Goal: Task Accomplishment & Management: Complete application form

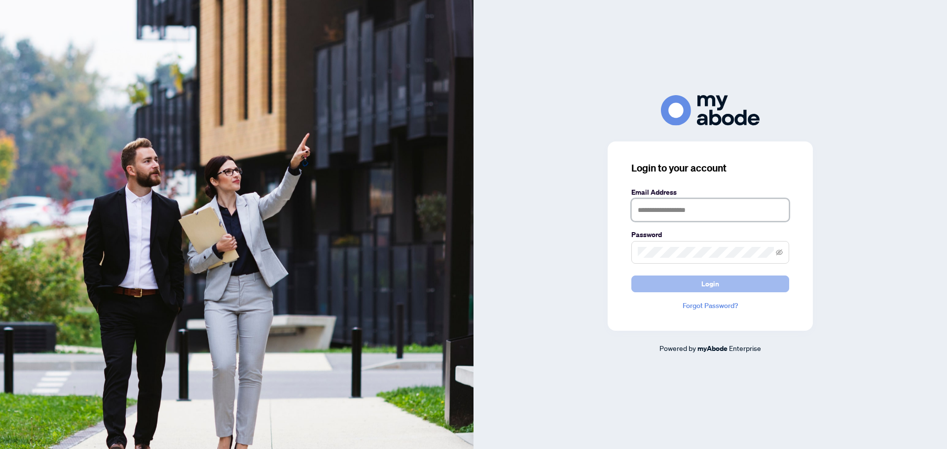
type input "**********"
click at [706, 282] on span "Login" at bounding box center [710, 284] width 18 height 16
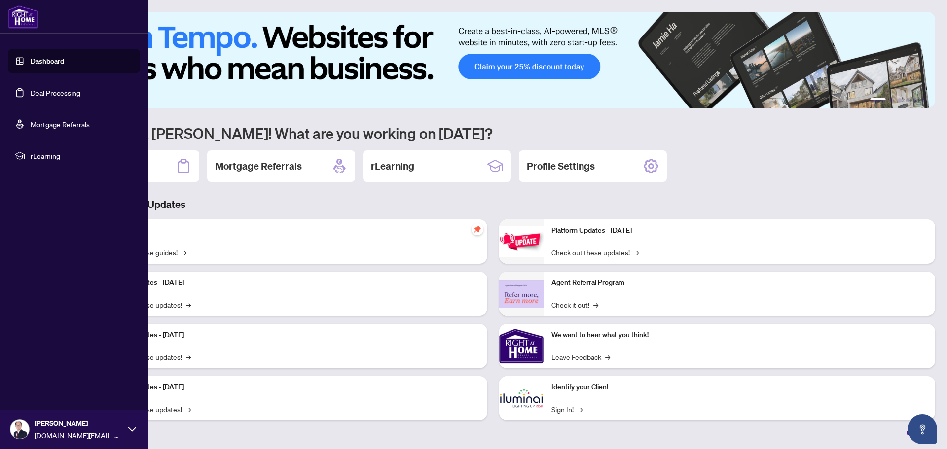
click at [36, 95] on link "Deal Processing" at bounding box center [56, 92] width 50 height 9
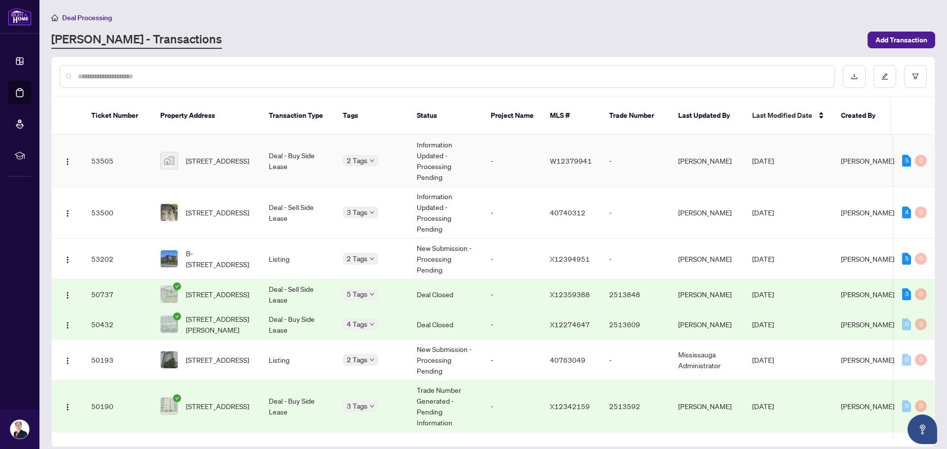
click at [254, 154] on td "[STREET_ADDRESS]" at bounding box center [206, 161] width 109 height 52
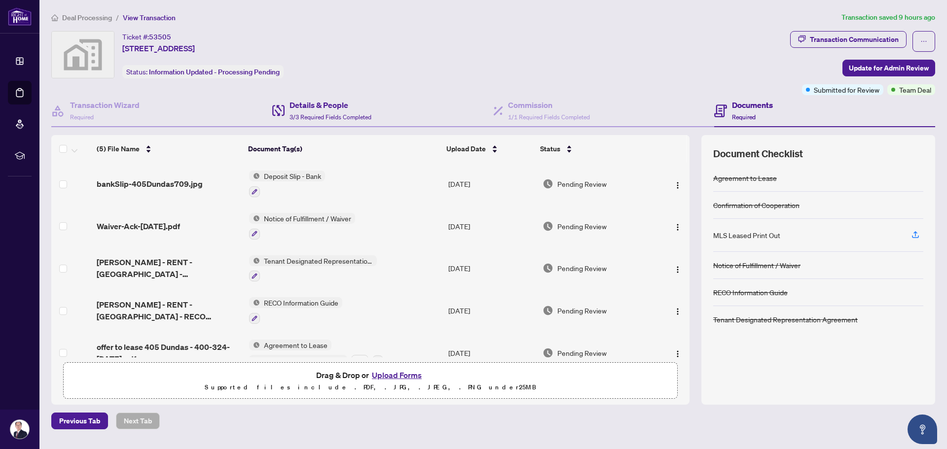
scroll to position [11, 0]
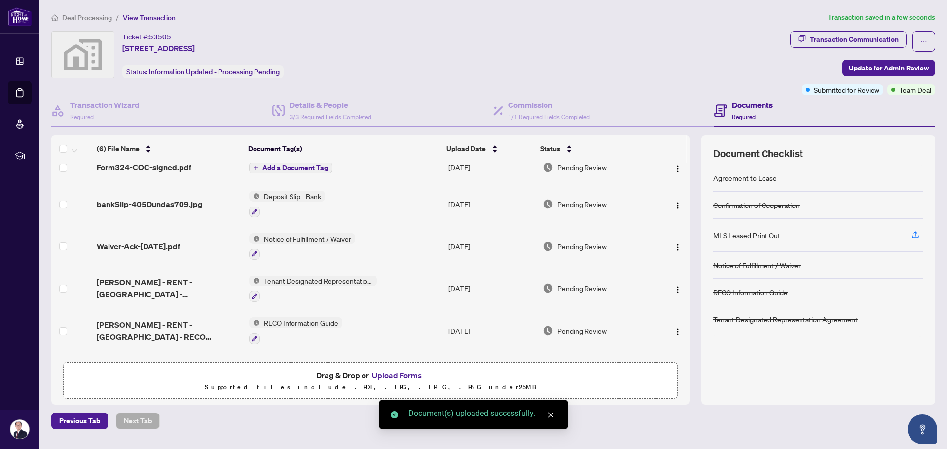
click at [295, 167] on span "Add a Document Tag" at bounding box center [295, 167] width 66 height 7
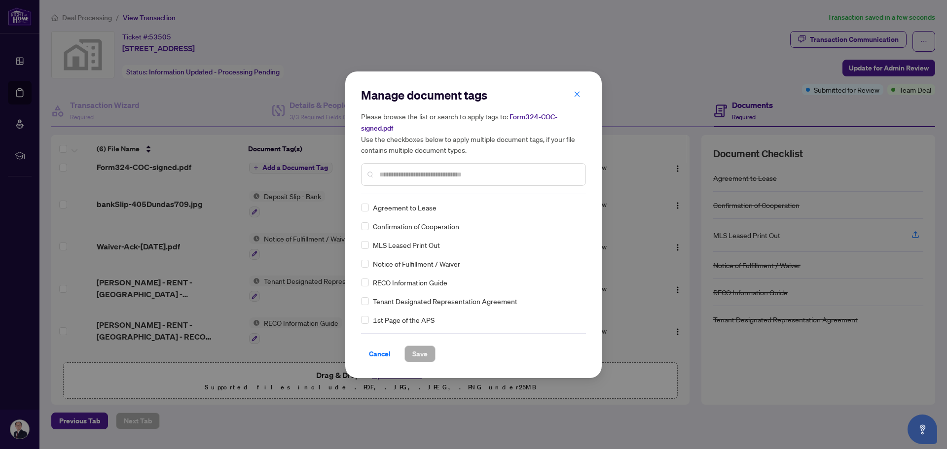
click at [405, 173] on input "text" at bounding box center [478, 174] width 198 height 11
click at [402, 176] on input "text" at bounding box center [478, 174] width 198 height 11
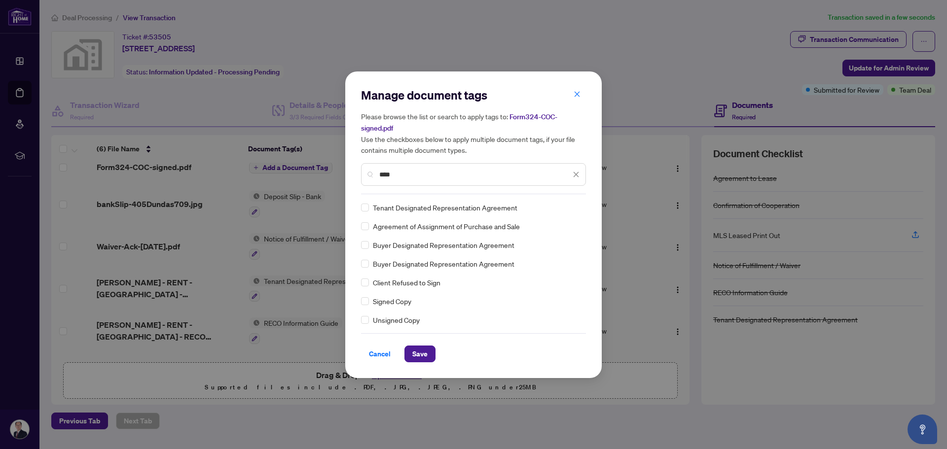
type input "****"
click at [420, 356] on span "Save" at bounding box center [419, 354] width 15 height 16
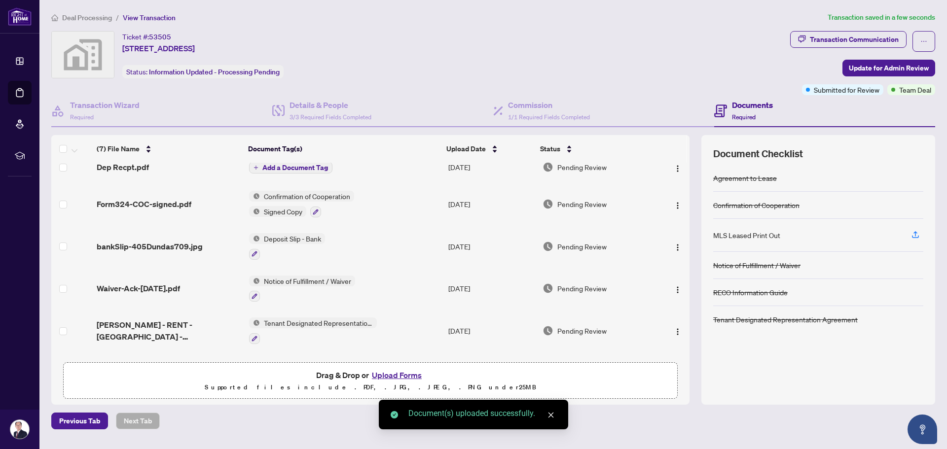
click at [300, 168] on span "Add a Document Tag" at bounding box center [295, 167] width 66 height 7
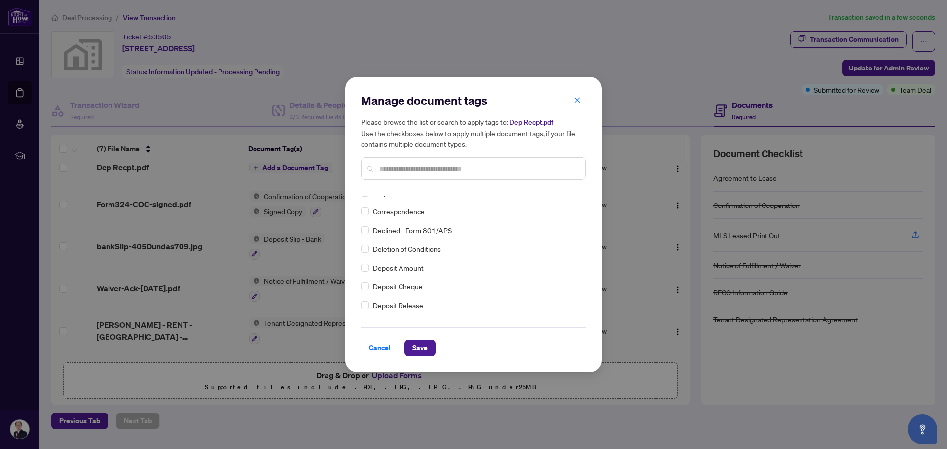
scroll to position [0, 0]
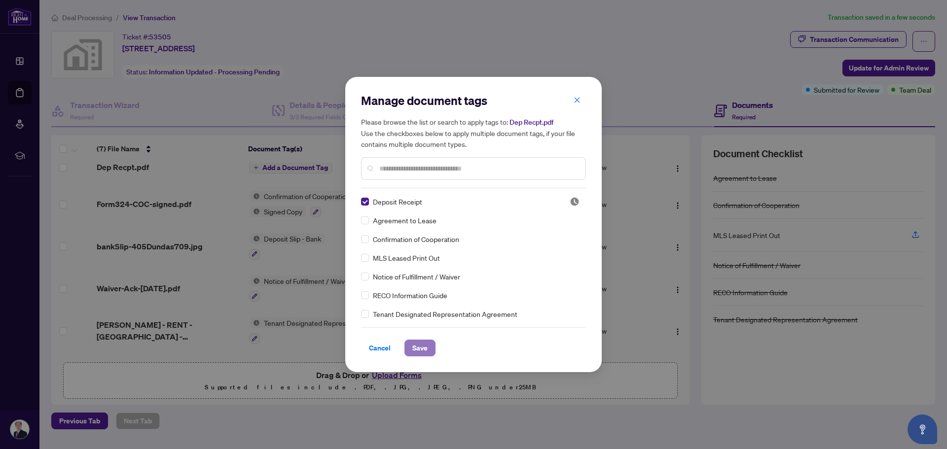
click at [423, 347] on span "Save" at bounding box center [419, 348] width 15 height 16
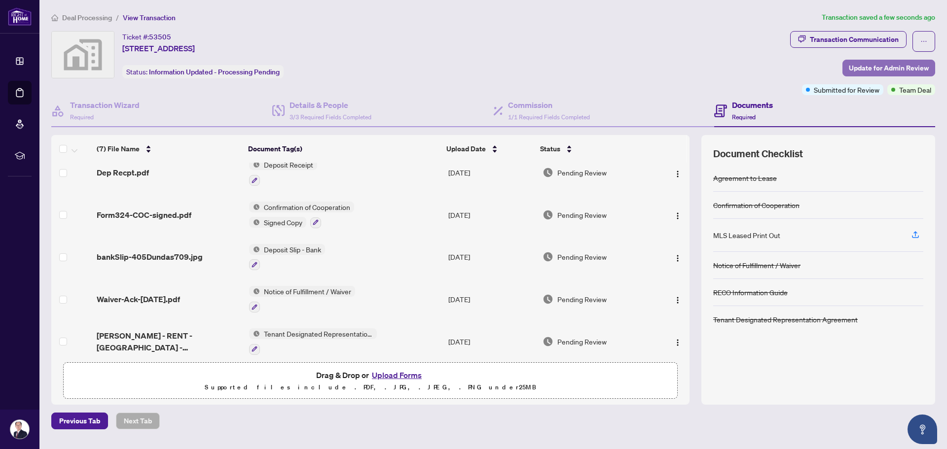
click at [891, 69] on span "Update for Admin Review" at bounding box center [889, 68] width 80 height 16
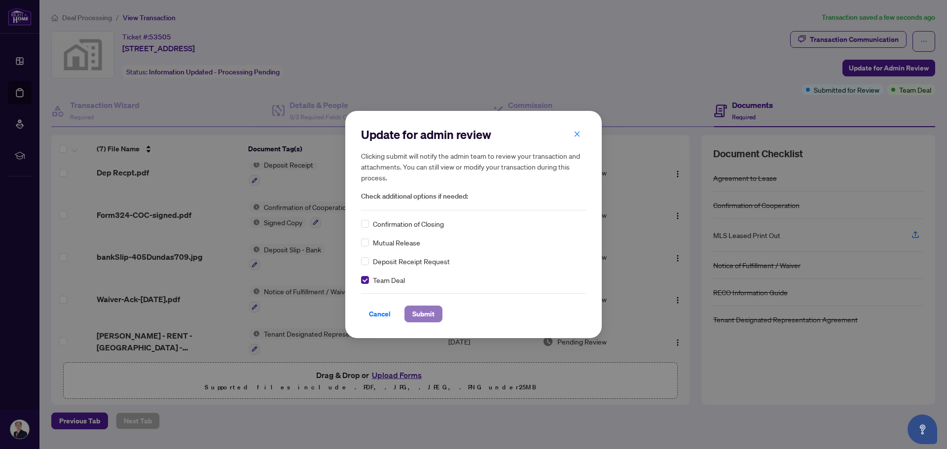
click at [417, 315] on span "Submit" at bounding box center [423, 314] width 22 height 16
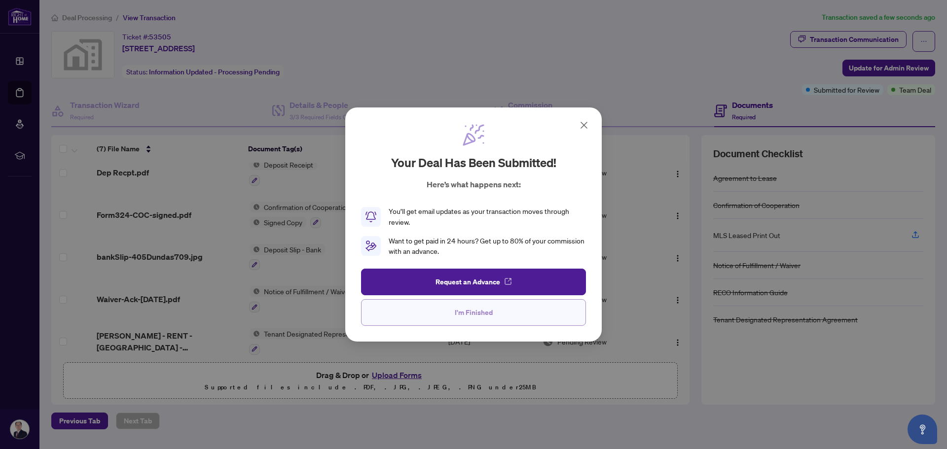
click at [463, 316] on span "I'm Finished" at bounding box center [474, 313] width 38 height 16
